Goal: Information Seeking & Learning: Find specific fact

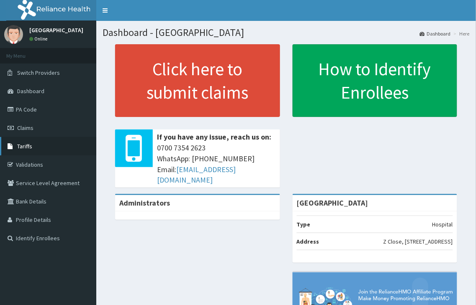
click at [34, 137] on link "Tariffs" at bounding box center [48, 146] width 96 height 18
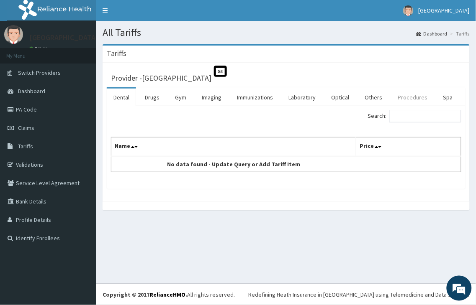
click at [404, 100] on link "Procedures" at bounding box center [412, 98] width 43 height 18
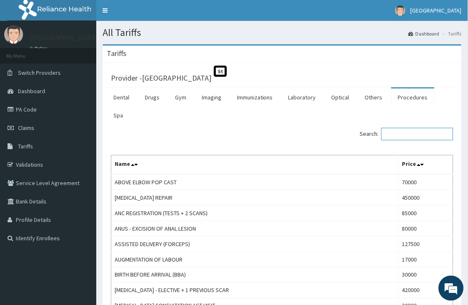
click at [407, 134] on input "Search:" at bounding box center [417, 134] width 72 height 13
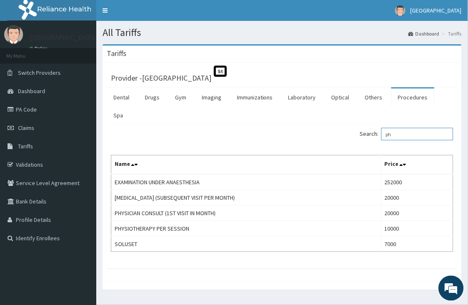
type input "p"
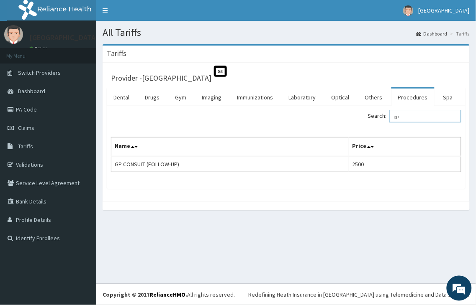
type input "g"
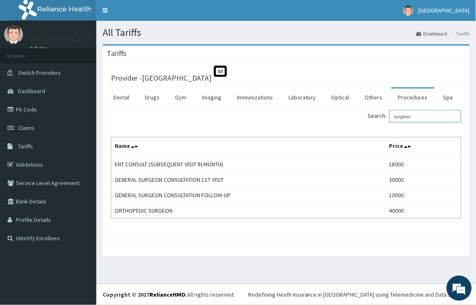
type input "surgeon"
